Goal: Information Seeking & Learning: Understand process/instructions

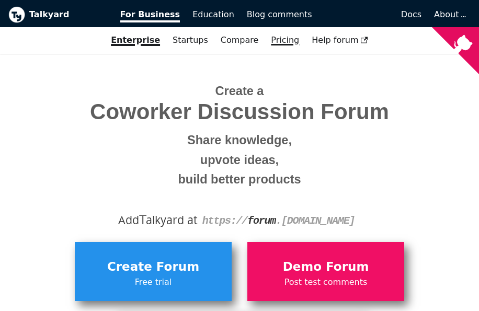
click at [280, 38] on link "Pricing" at bounding box center [285, 40] width 41 height 18
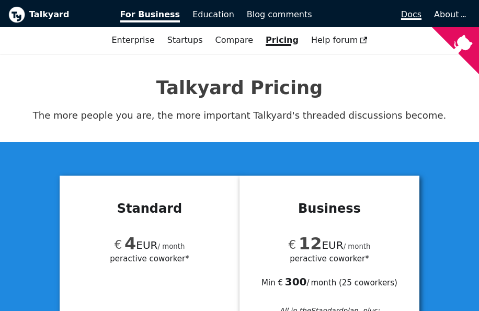
click at [410, 13] on span "Docs" at bounding box center [411, 14] width 20 height 10
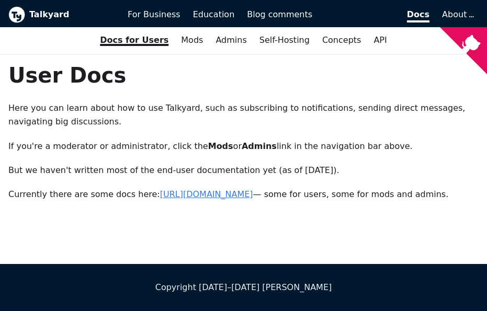
click at [227, 195] on link "[URL][DOMAIN_NAME]" at bounding box center [206, 194] width 93 height 10
